Goal: Find contact information: Find contact information

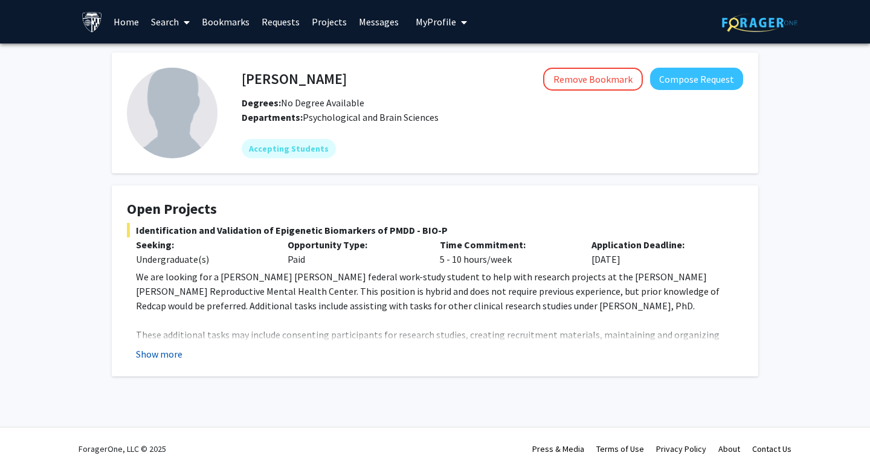
click at [167, 359] on button "Show more" at bounding box center [159, 354] width 47 height 14
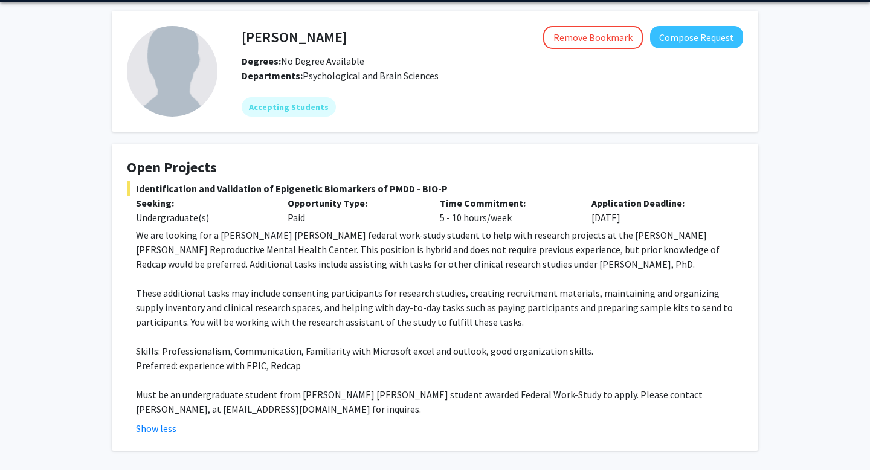
scroll to position [98, 0]
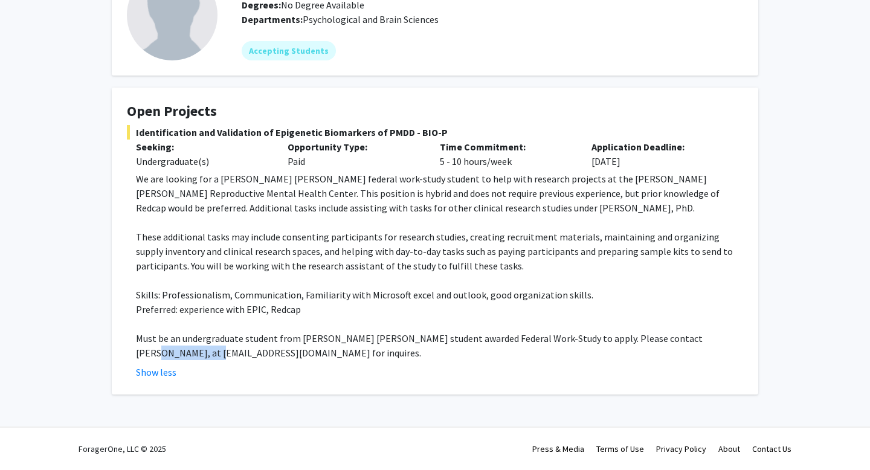
drag, startPoint x: 135, startPoint y: 353, endPoint x: 204, endPoint y: 357, distance: 69.0
click at [204, 357] on fg-read-more "We are looking for a Johns Hopkins federal work-study student to help with rese…" at bounding box center [435, 276] width 616 height 208
click at [204, 357] on p "Must be an undergraduate student from Johns Hopkins student awarded Federal Wor…" at bounding box center [439, 345] width 607 height 29
